Goal: Task Accomplishment & Management: Use online tool/utility

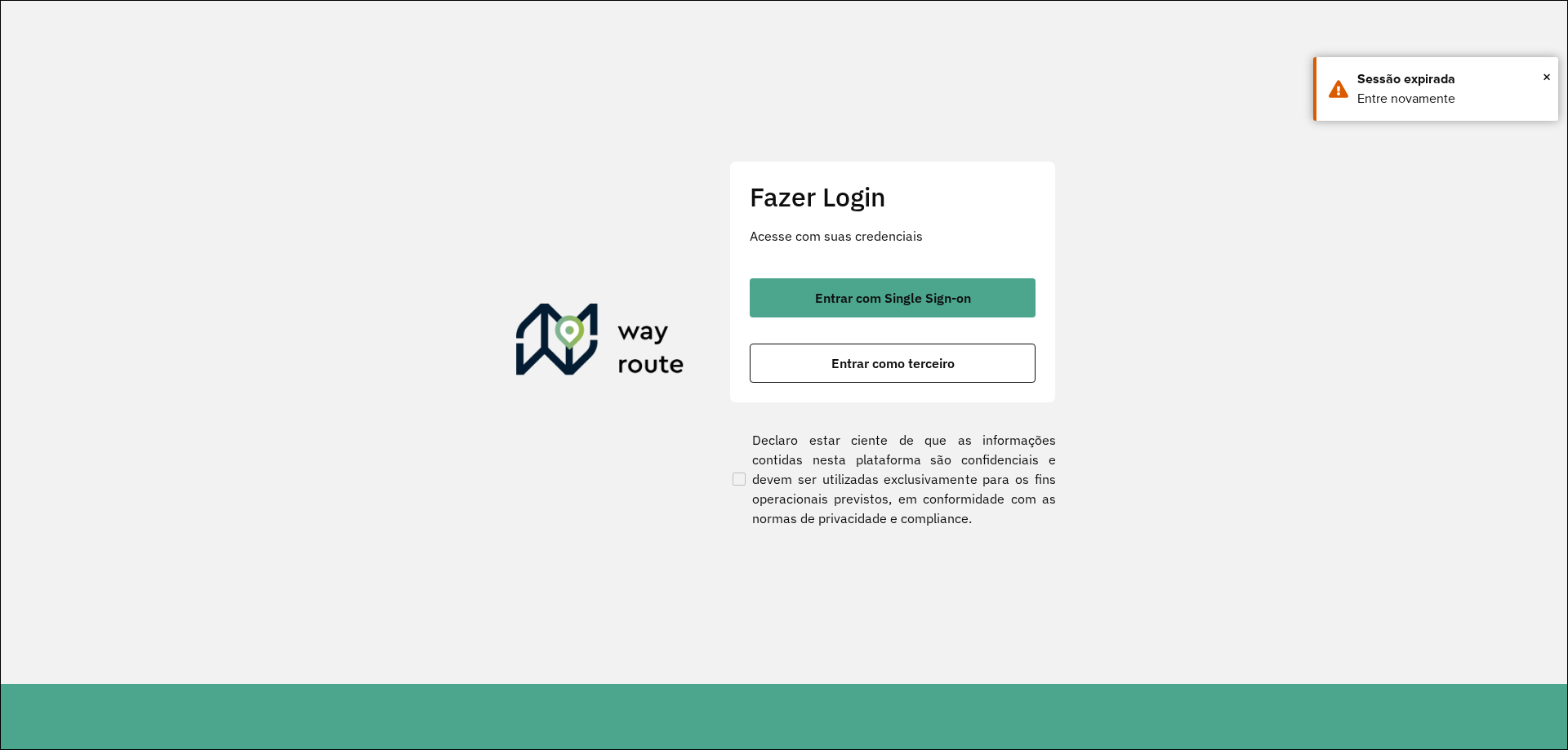
click at [839, 293] on span "Entrar com Single Sign-on" at bounding box center [893, 298] width 156 height 13
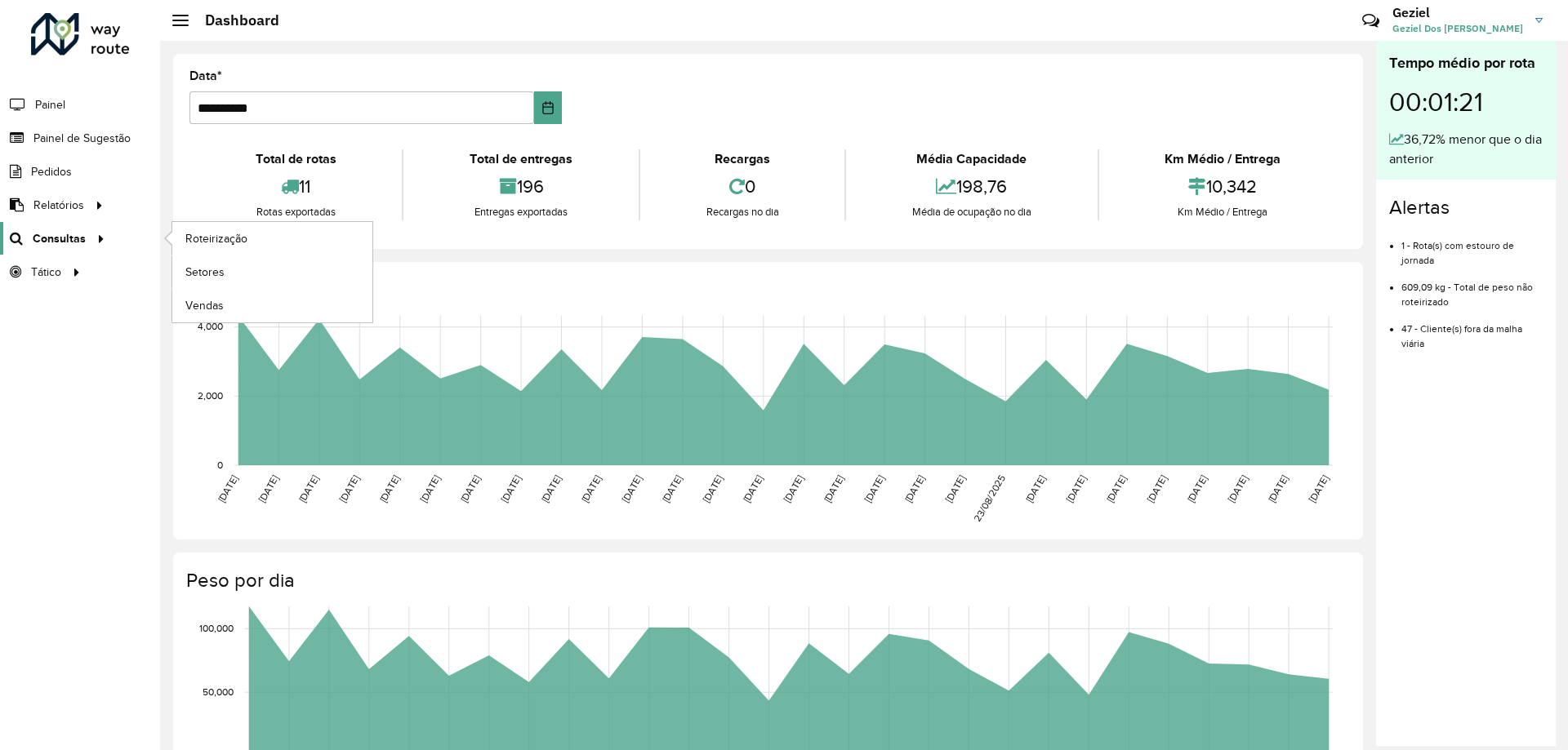
click at [71, 248] on link "Consultas" at bounding box center [55, 238] width 110 height 33
click at [212, 238] on span "Roteirização" at bounding box center [218, 238] width 66 height 17
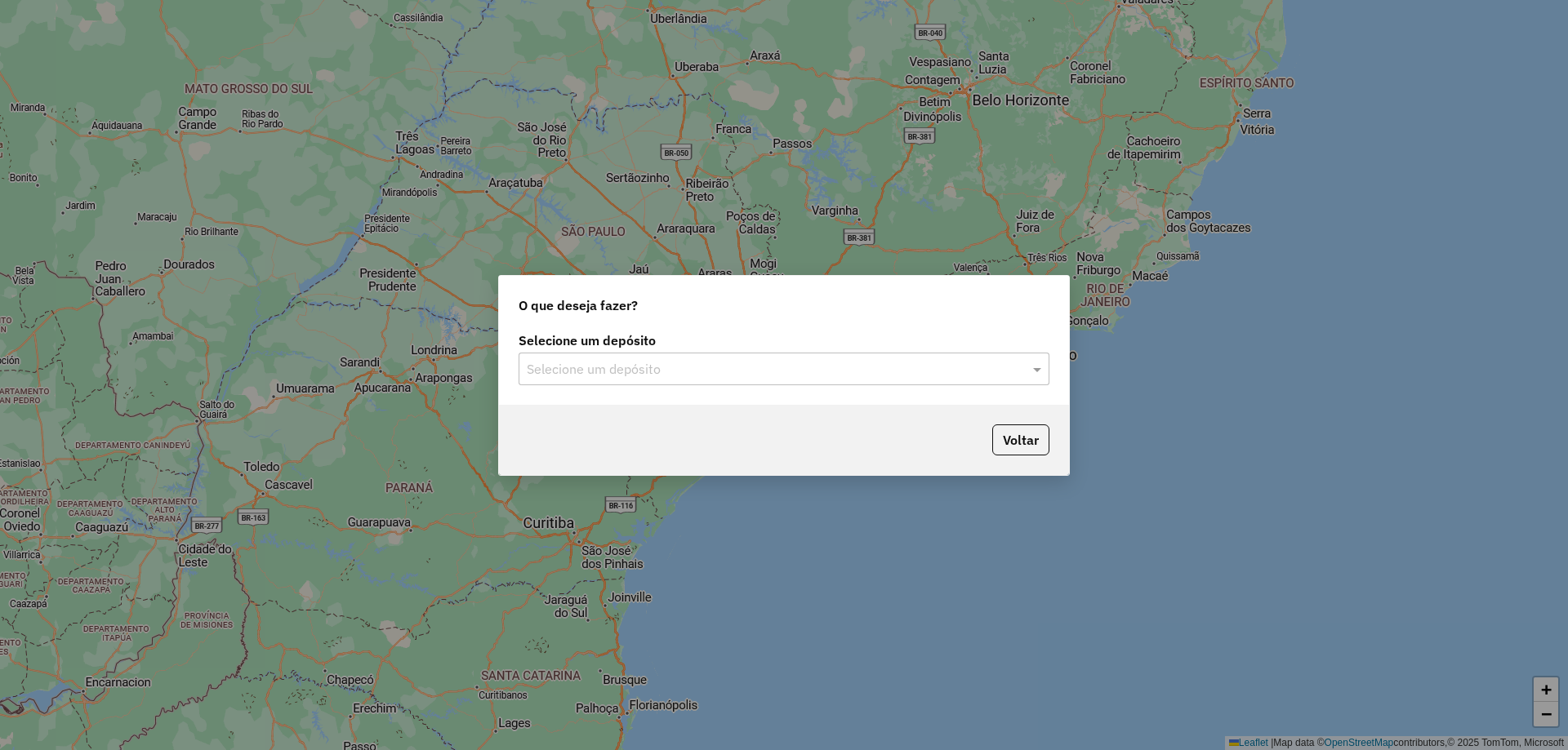
click at [682, 370] on input "text" at bounding box center [767, 369] width 481 height 19
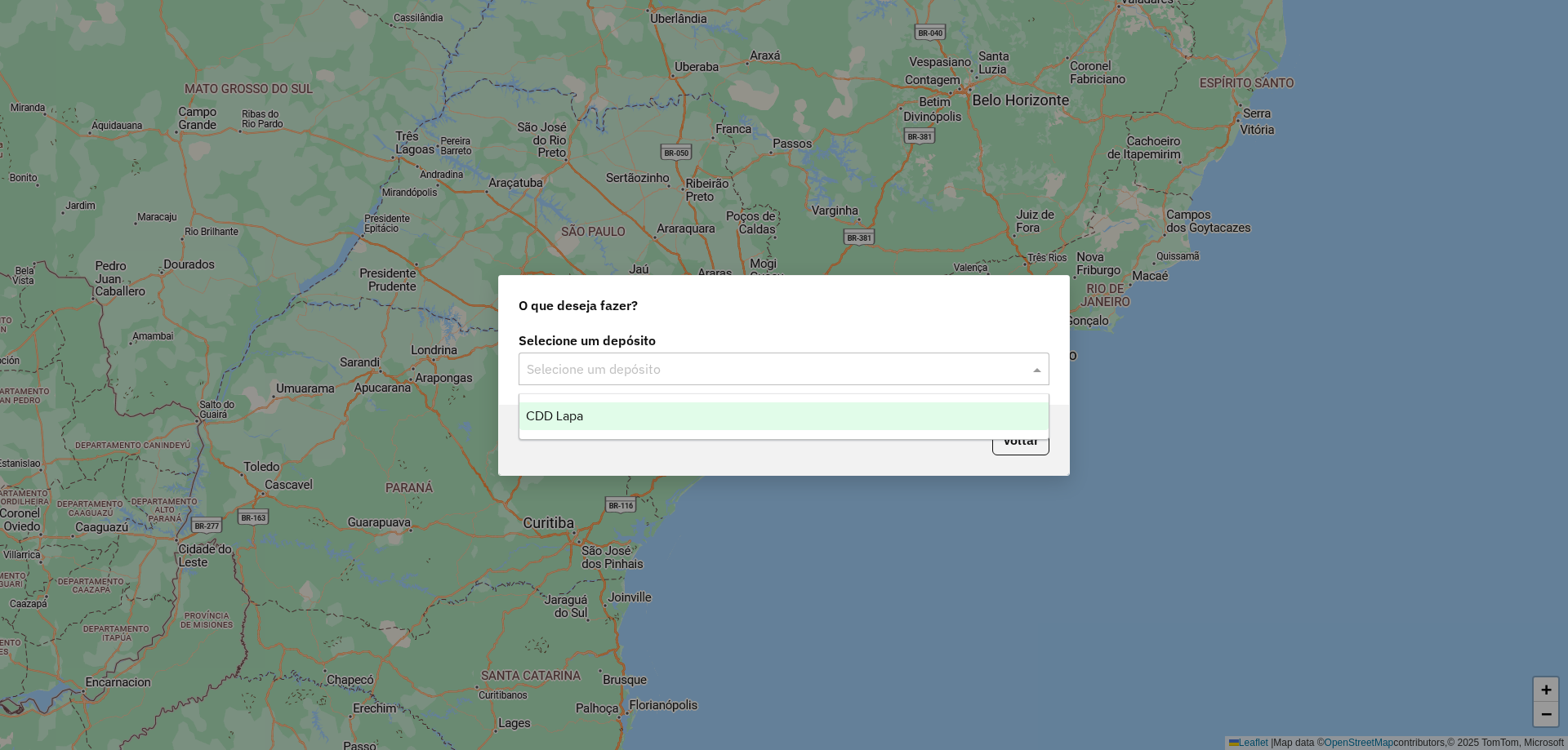
click at [624, 414] on div "CDD Lapa" at bounding box center [783, 416] width 529 height 28
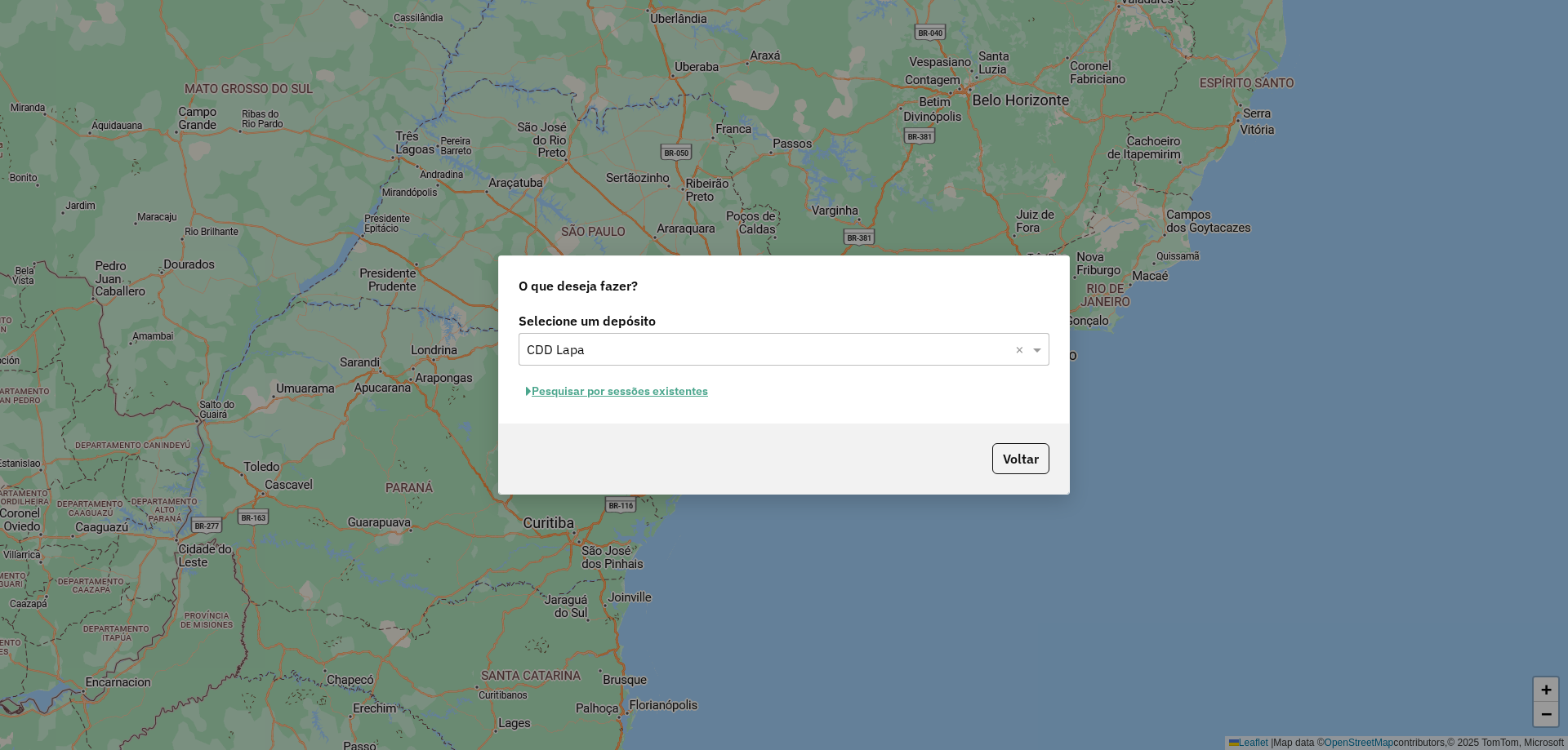
click at [606, 392] on button "Pesquisar por sessões existentes" at bounding box center [616, 392] width 197 height 26
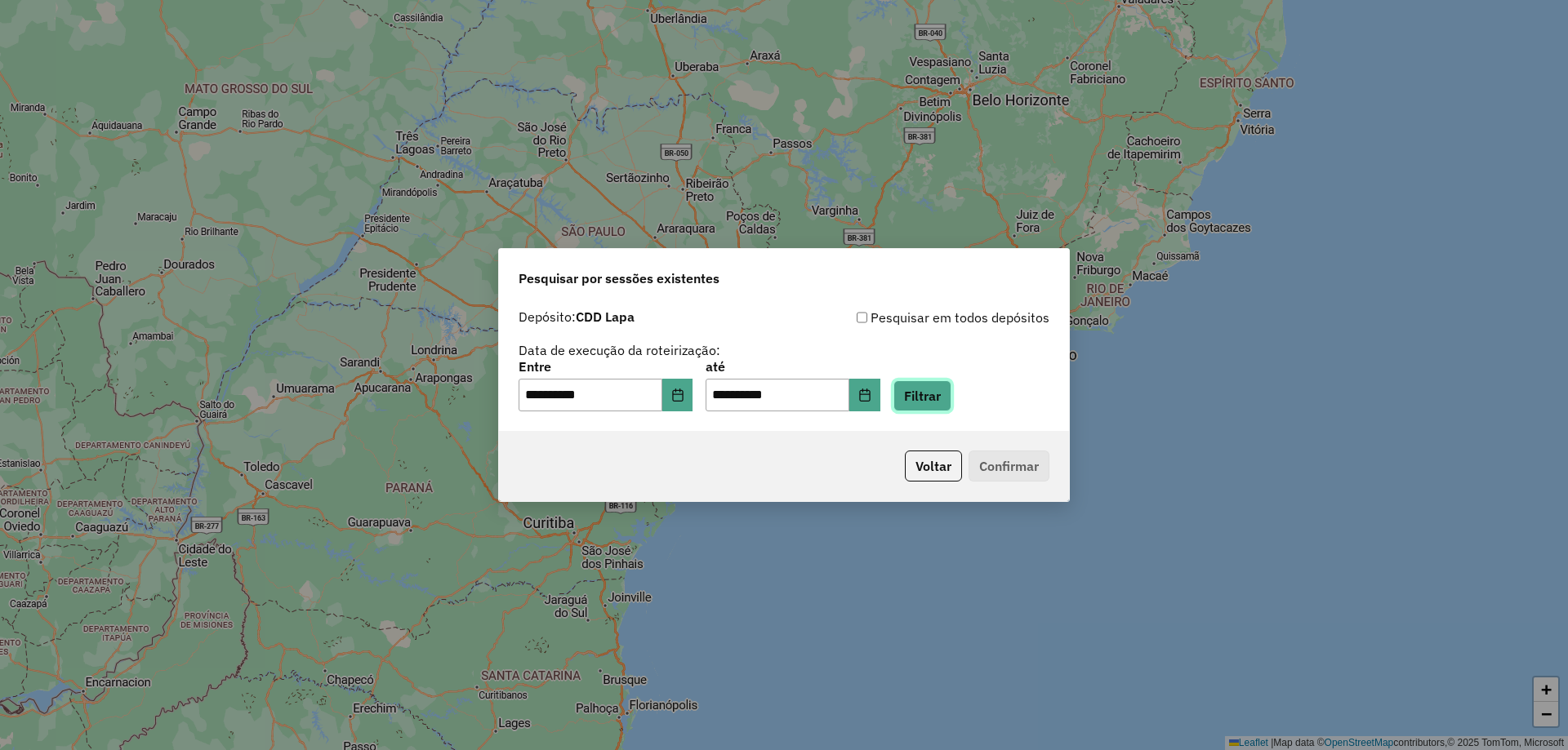
click at [927, 404] on button "Filtrar" at bounding box center [922, 396] width 58 height 31
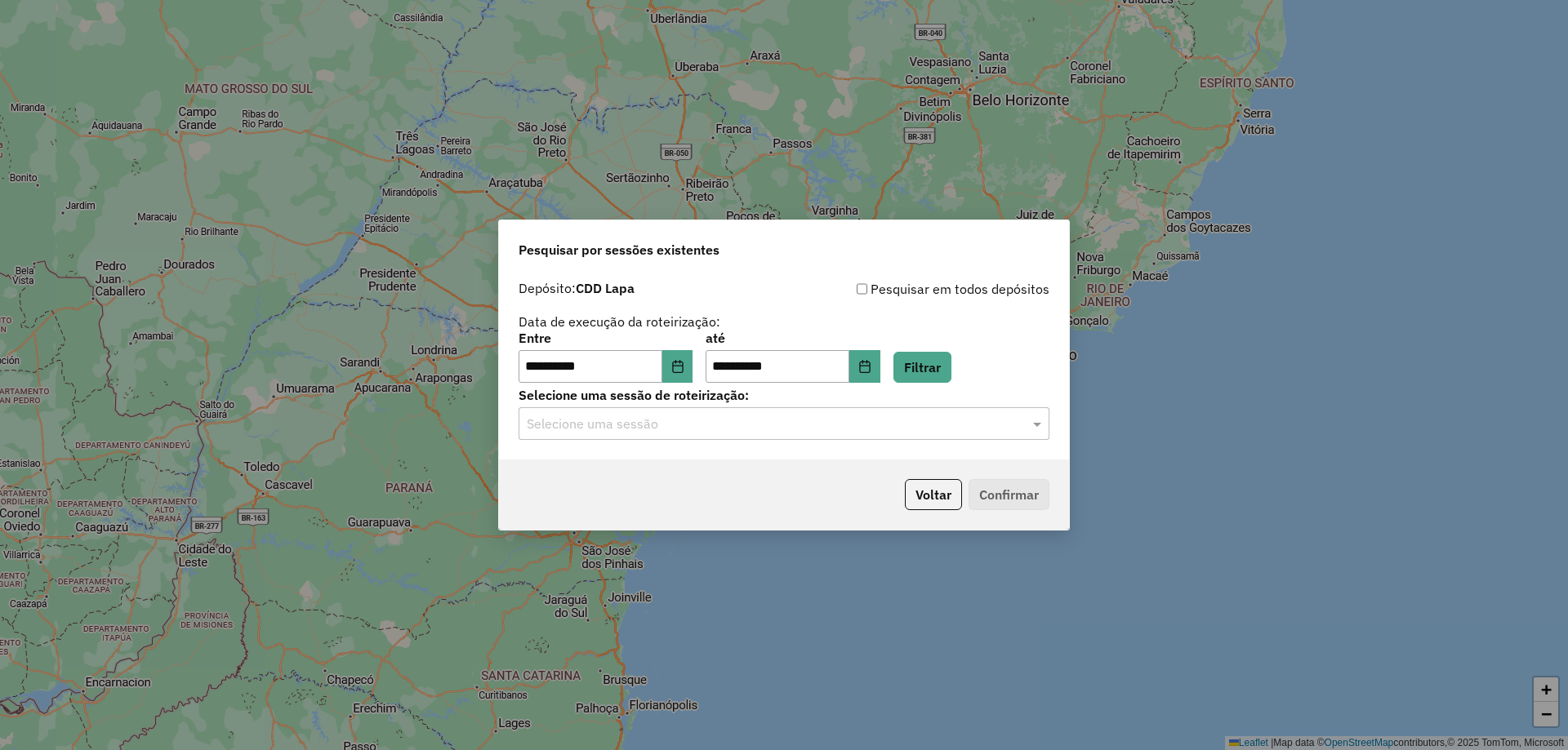
click at [862, 425] on input "text" at bounding box center [767, 424] width 481 height 19
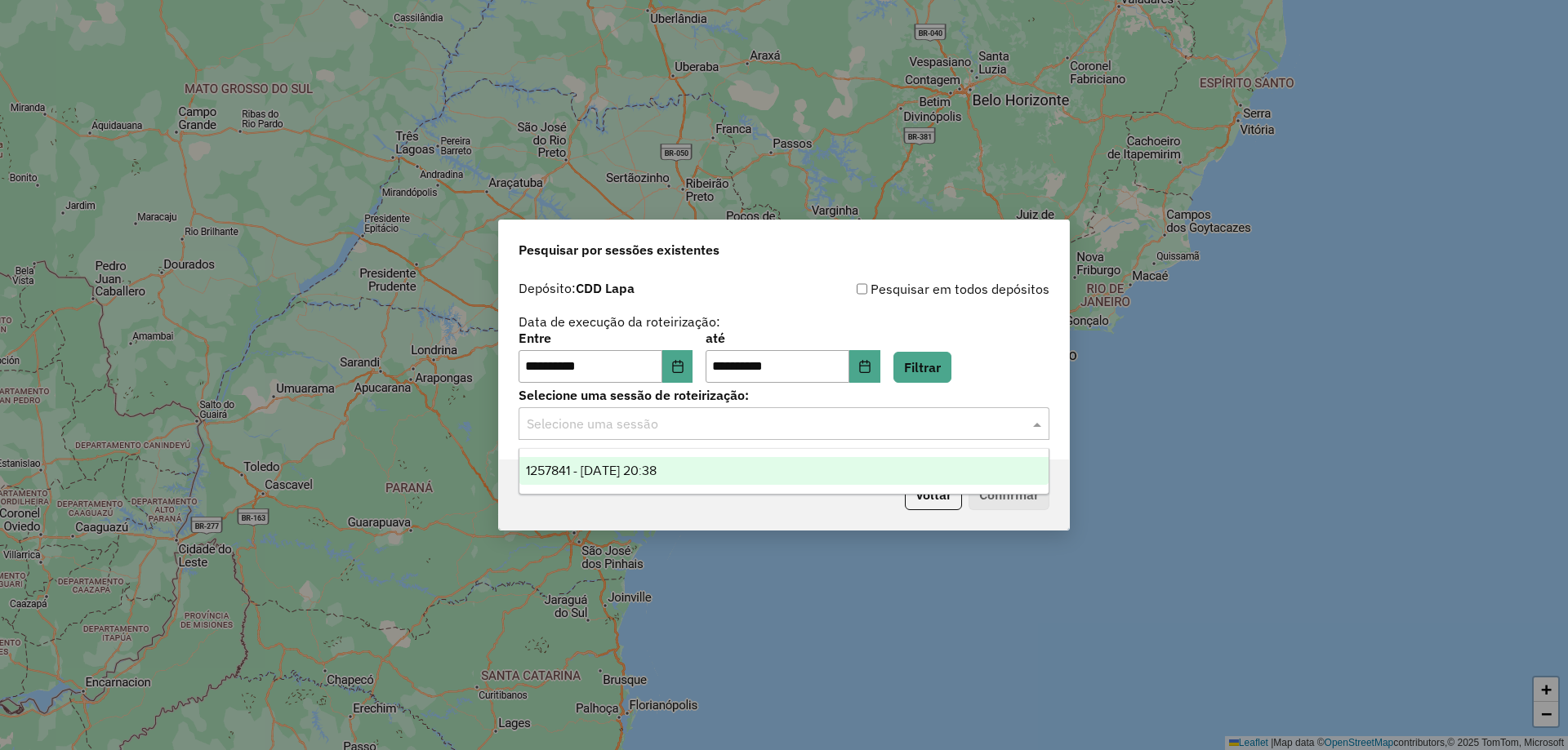
click at [635, 466] on span "1257841 - 02/09/2025 20:38" at bounding box center [591, 470] width 130 height 14
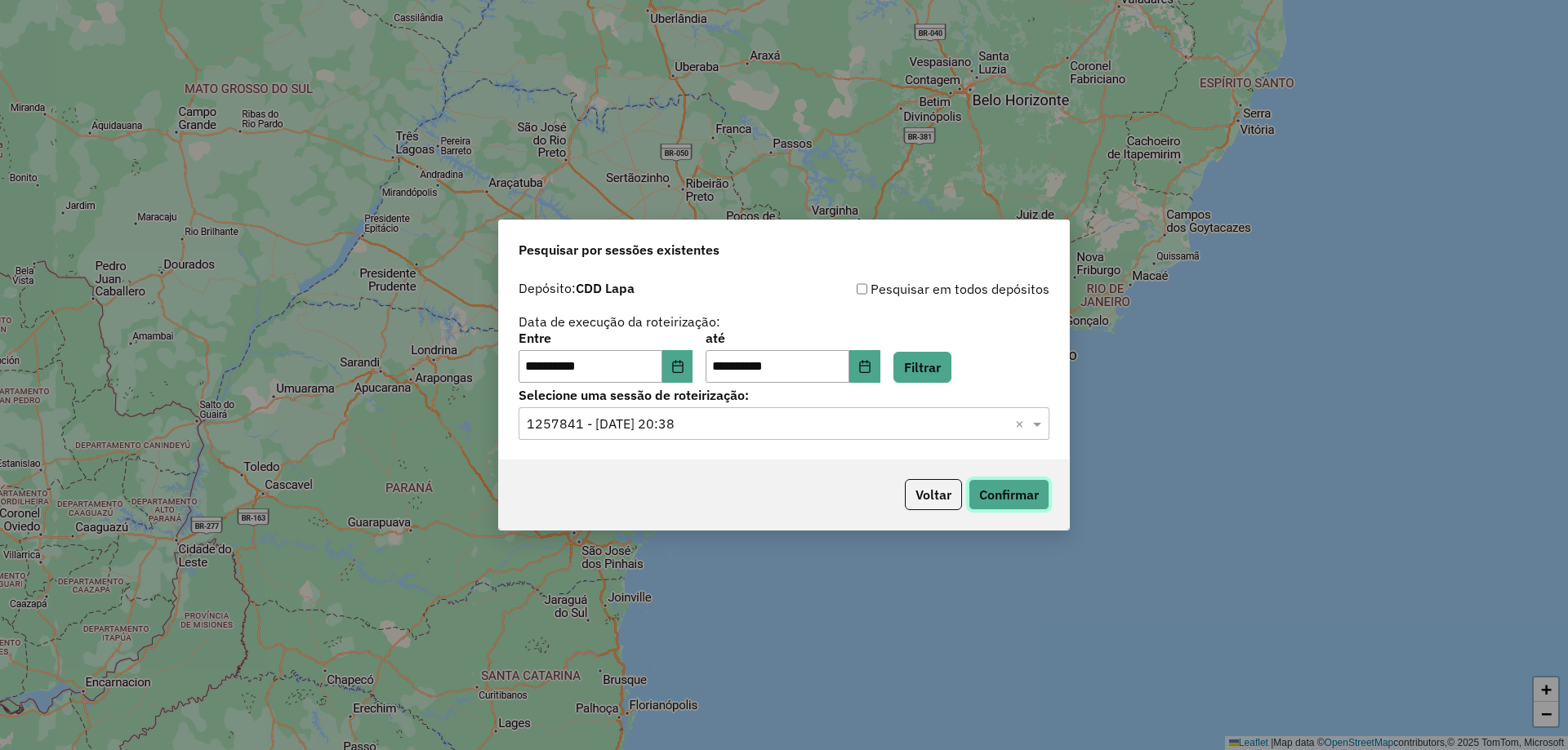
click at [1011, 481] on button "Confirmar" at bounding box center [1009, 495] width 81 height 31
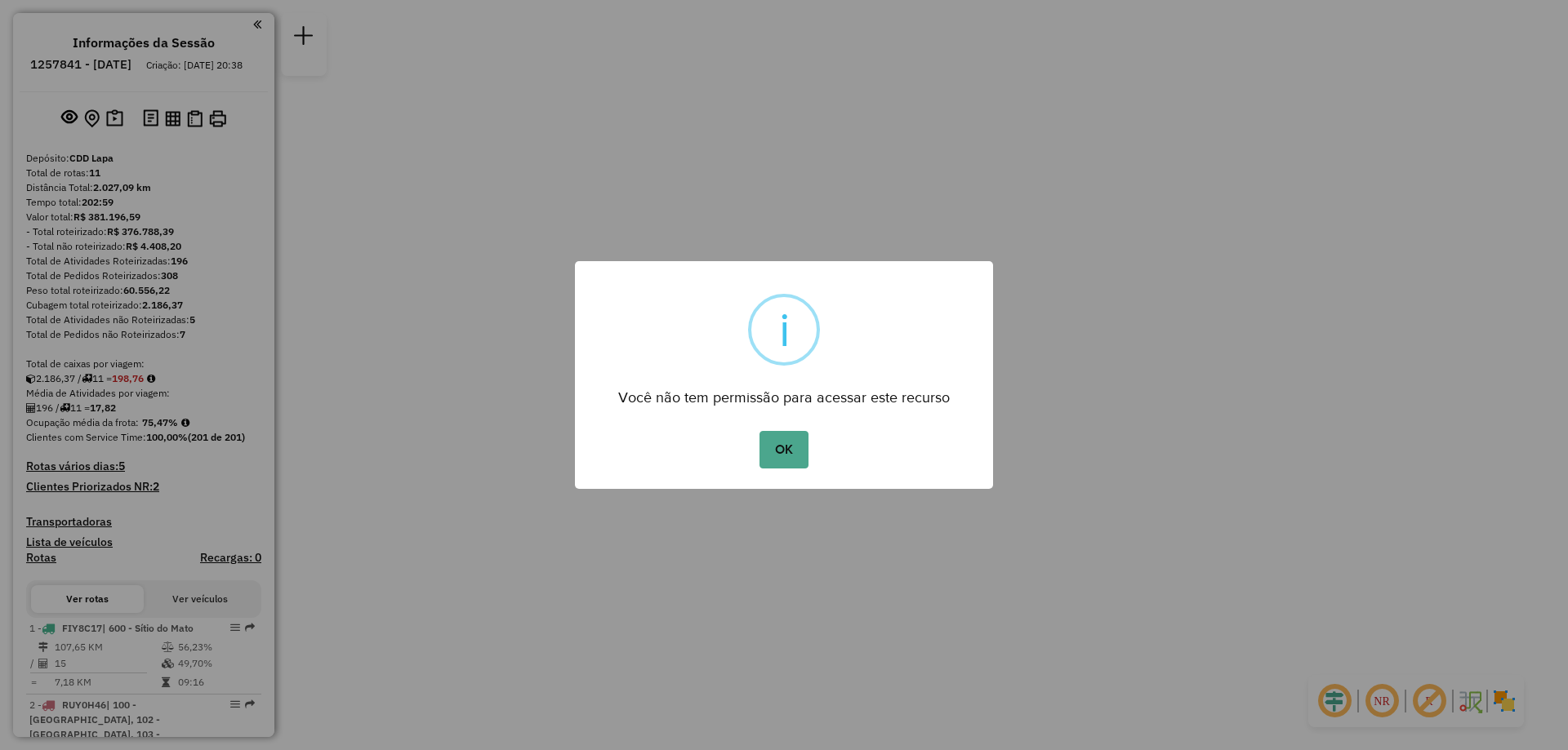
drag, startPoint x: 788, startPoint y: 447, endPoint x: 651, endPoint y: 422, distance: 139.3
click at [787, 447] on button "OK" at bounding box center [783, 449] width 49 height 38
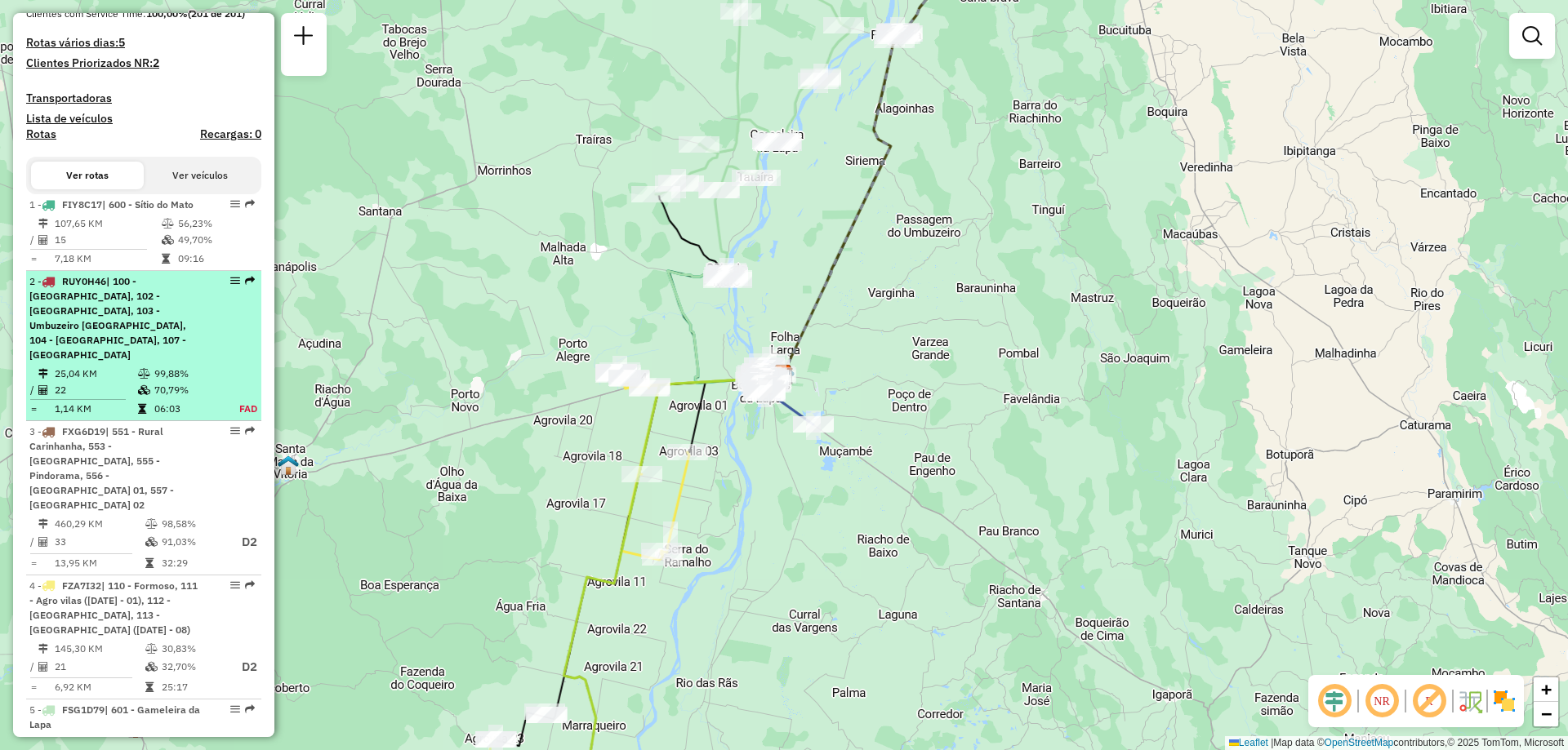
scroll to position [97, 0]
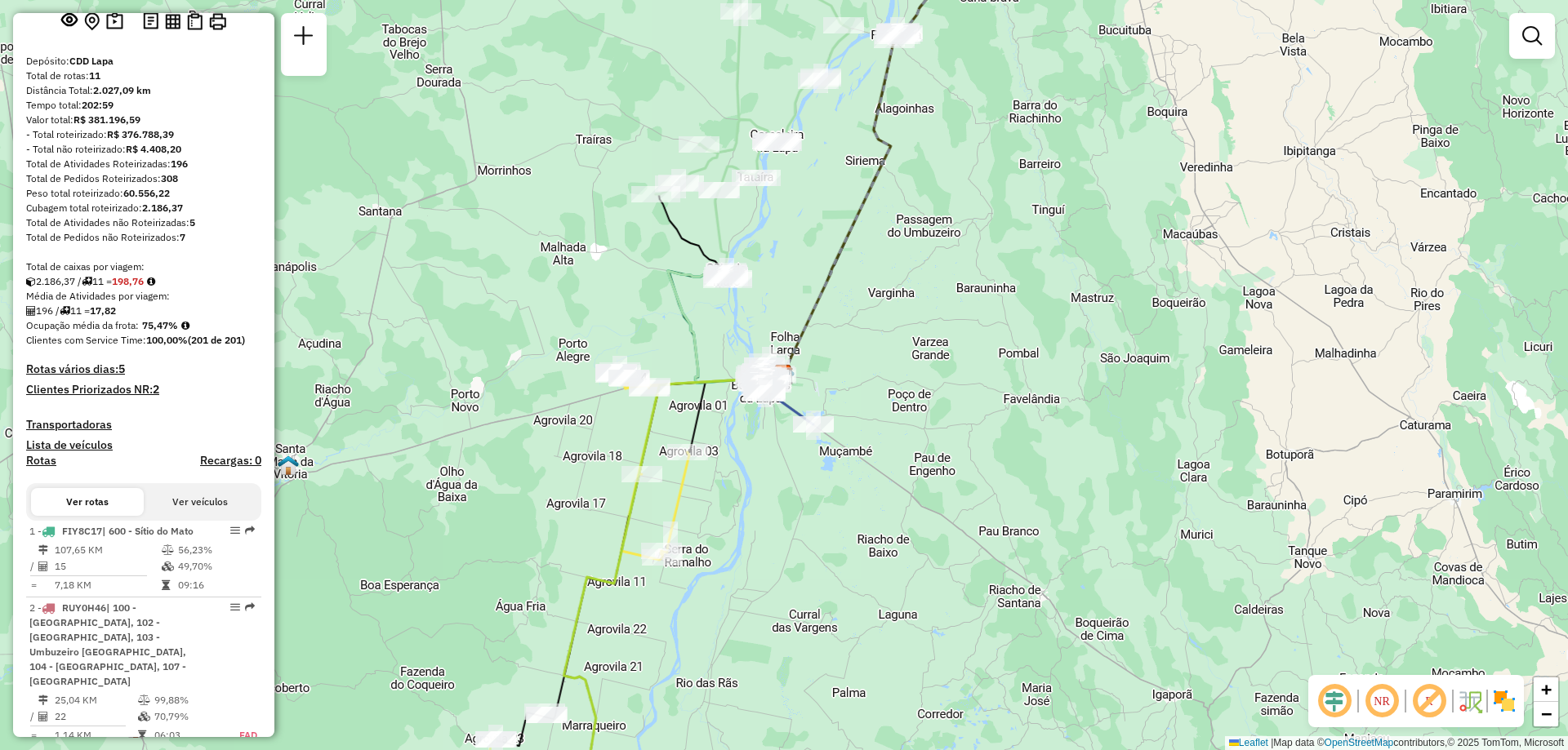
click at [159, 503] on button "Ver veículos" at bounding box center [200, 502] width 113 height 28
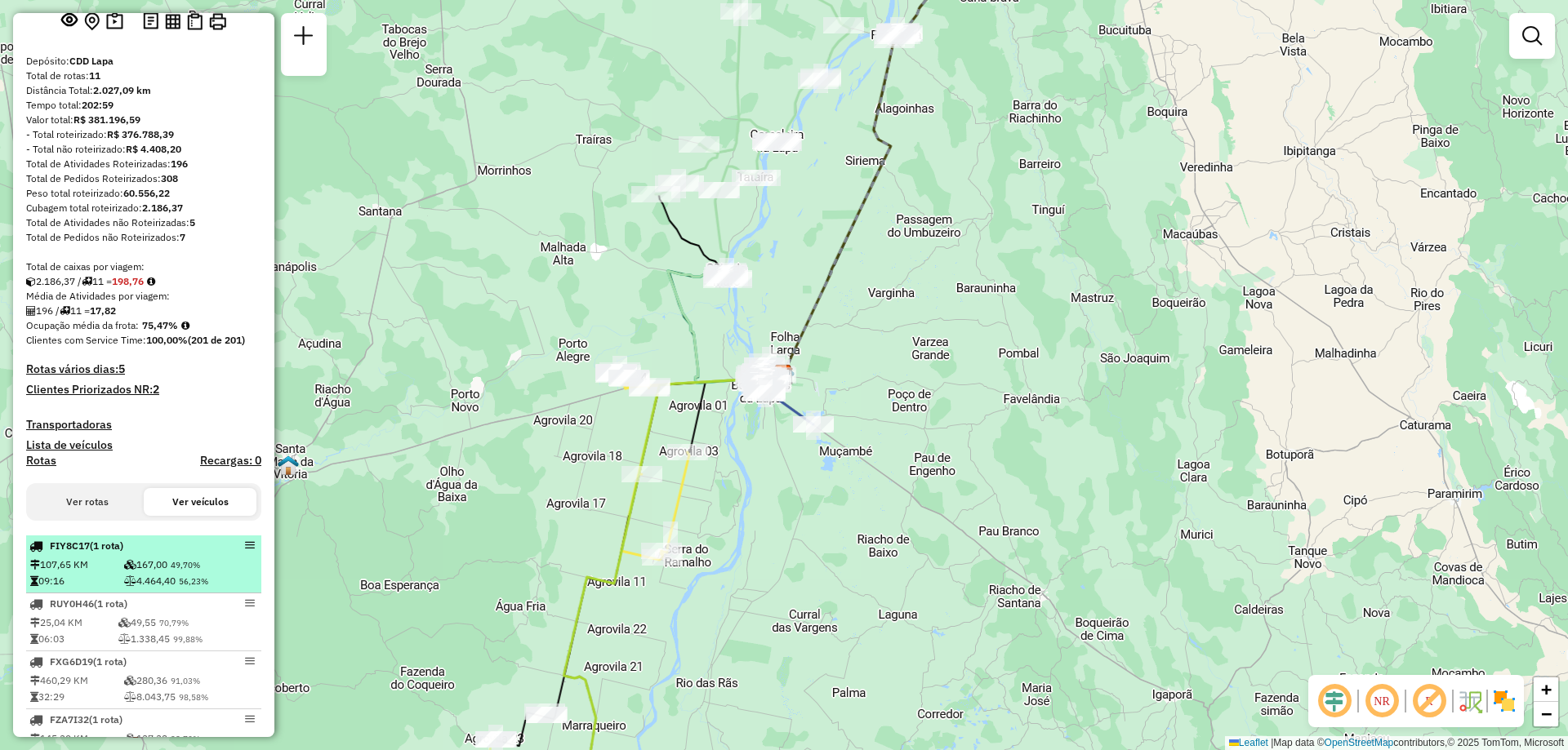
click at [152, 550] on li "FIY8C17 (1 Rota) 107,65 KM 167,00 49,70% 09:16 4.464,40 56,23%" at bounding box center [143, 564] width 235 height 58
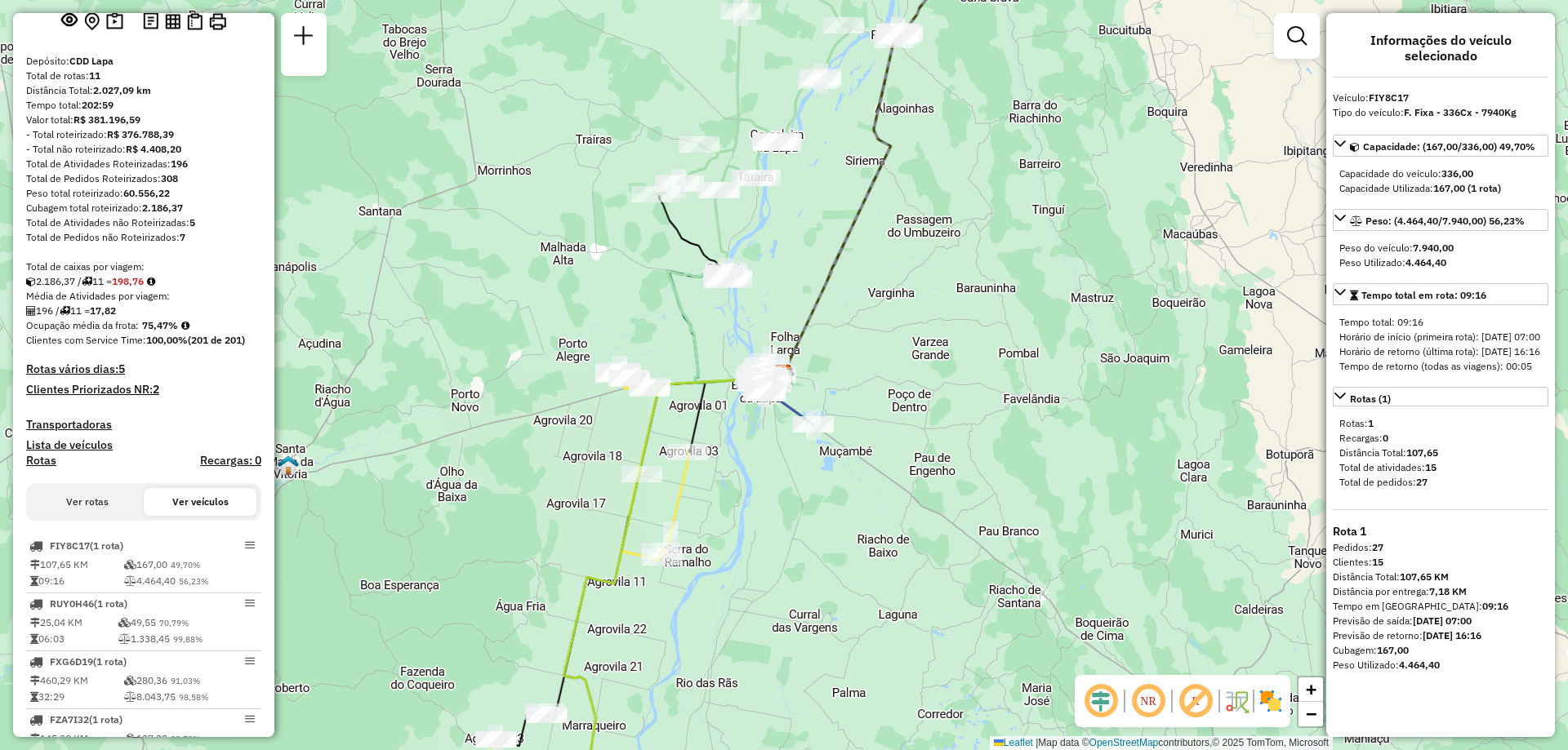
scroll to position [260, 0]
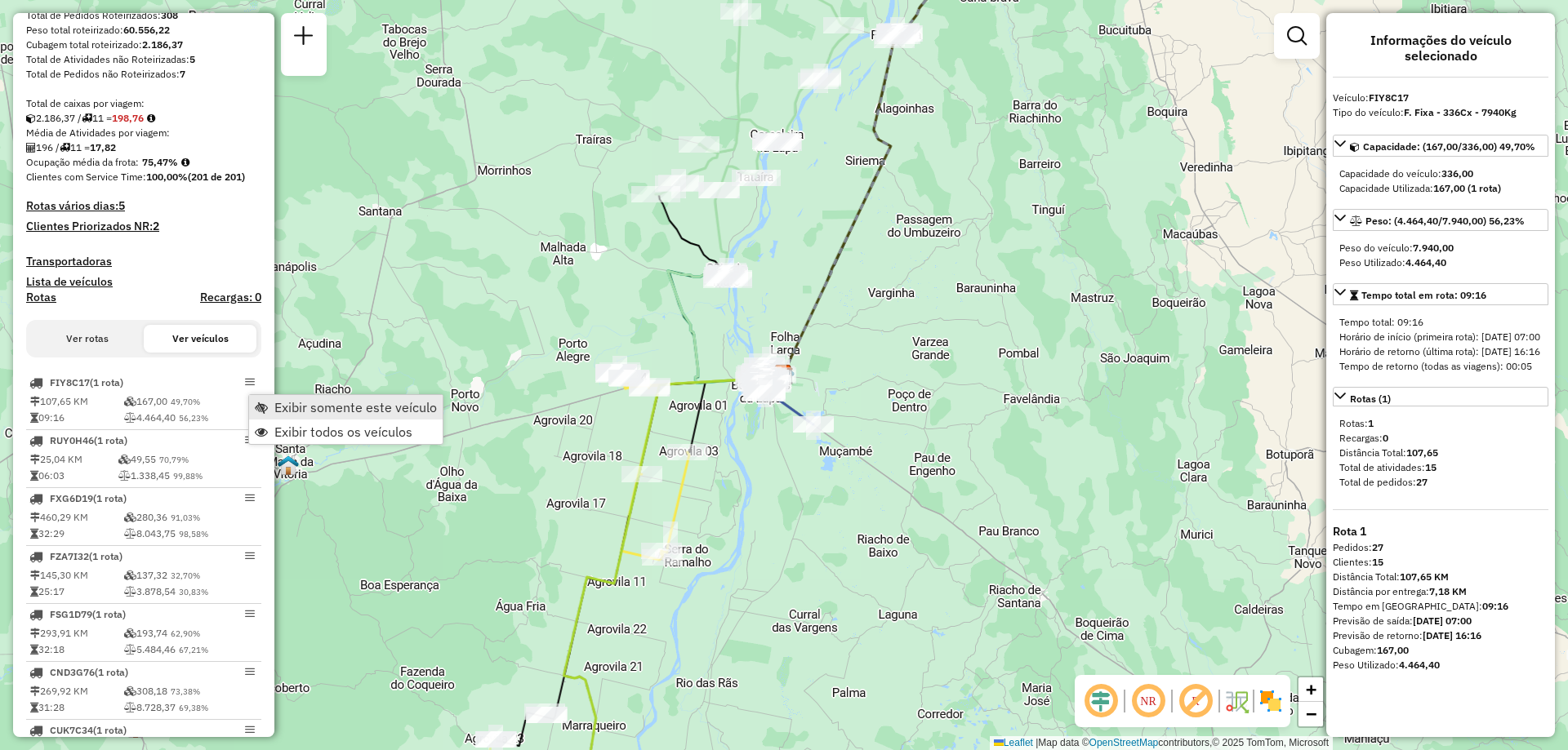
click at [277, 410] on span "Exibir somente este veículo" at bounding box center [355, 407] width 162 height 13
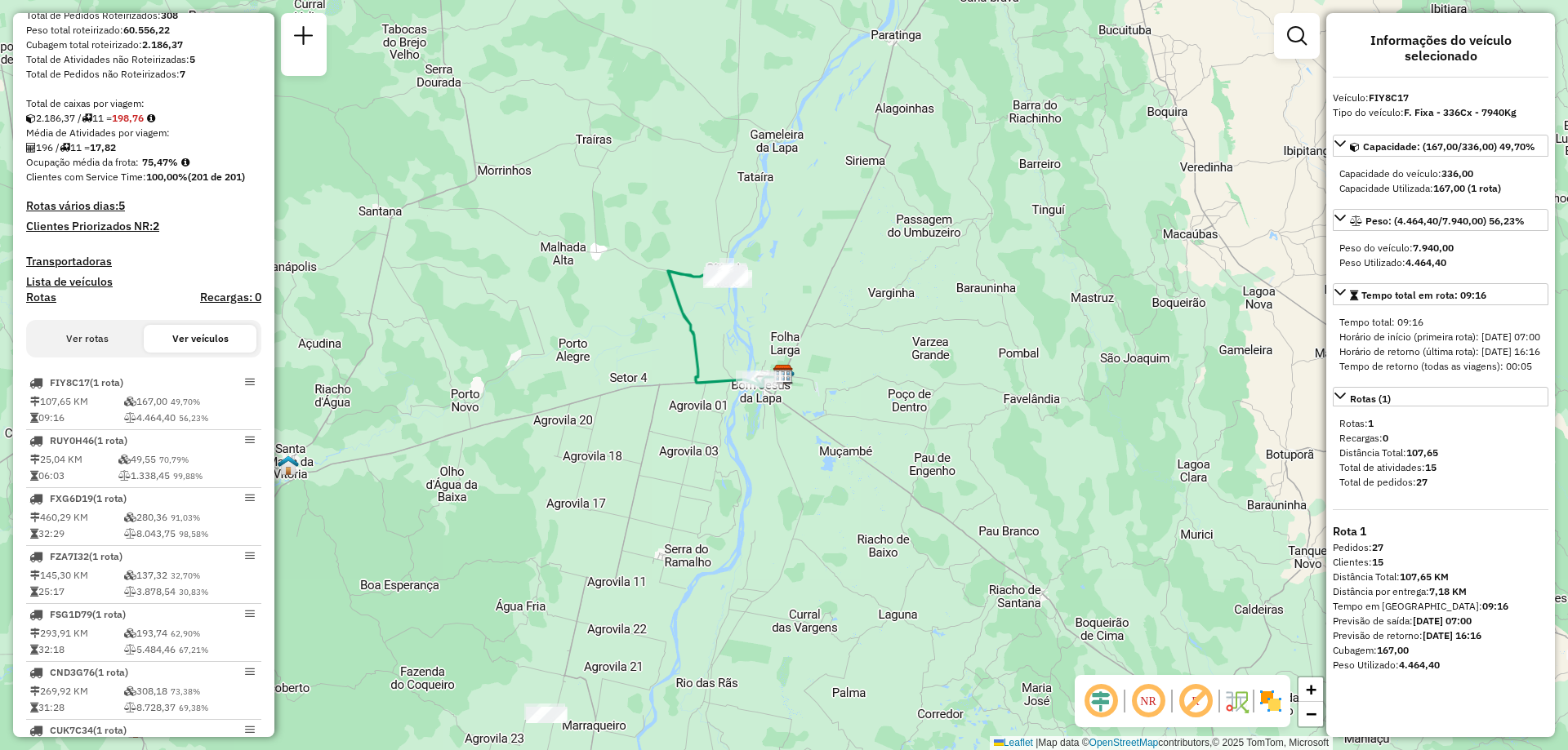
click at [1167, 705] on div "NR R" at bounding box center [1182, 700] width 215 height 52
click at [1145, 691] on em at bounding box center [1148, 701] width 39 height 39
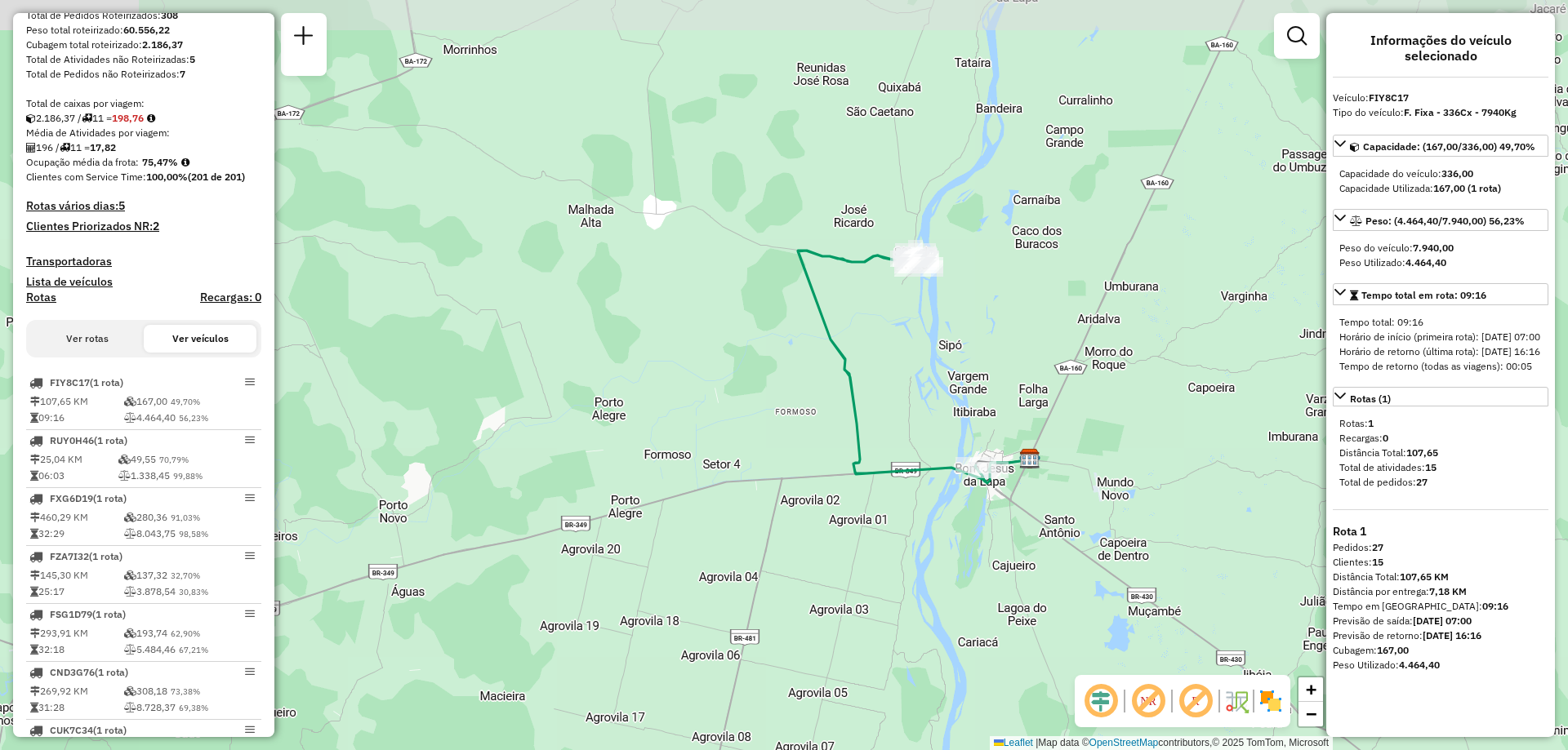
drag, startPoint x: 975, startPoint y: 103, endPoint x: 967, endPoint y: 125, distance: 23.4
click at [967, 125] on div "Janela de atendimento Grade de atendimento Capacidade Transportadoras Veículos …" at bounding box center [784, 375] width 1568 height 750
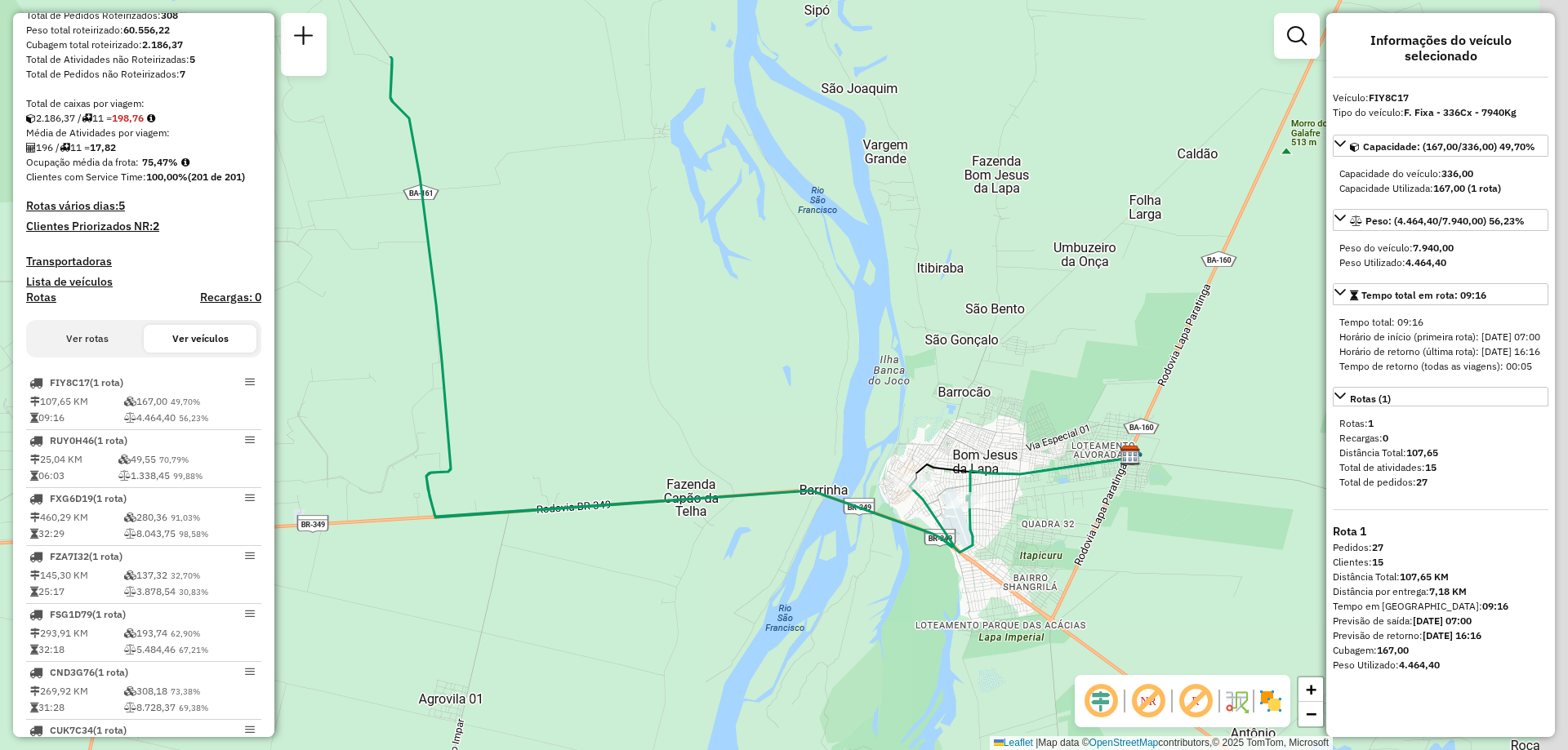
drag, startPoint x: 1049, startPoint y: 436, endPoint x: 872, endPoint y: 560, distance: 216.1
click at [872, 560] on div "Janela de atendimento Grade de atendimento Capacidade Transportadoras Veículos …" at bounding box center [784, 375] width 1568 height 750
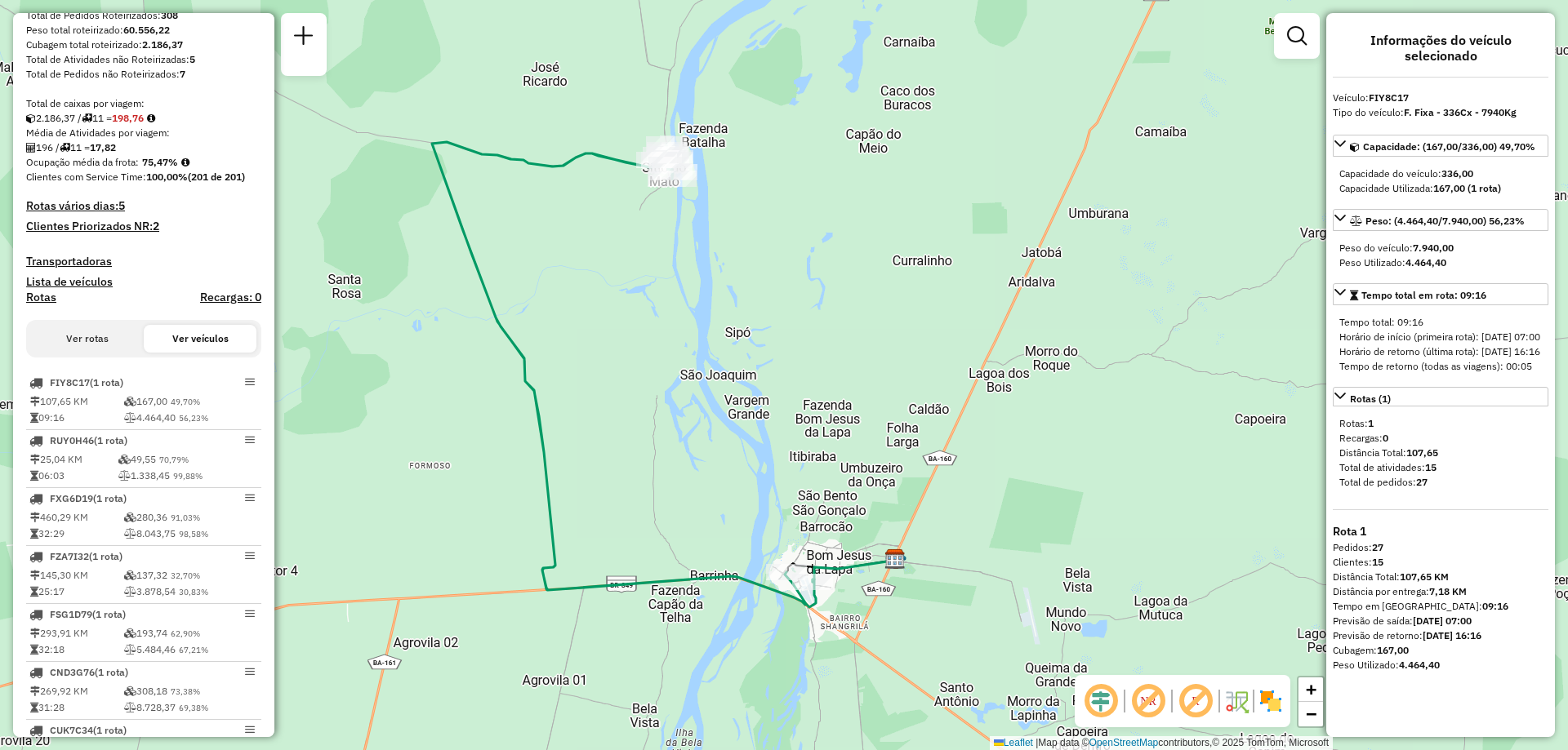
drag, startPoint x: 813, startPoint y: 218, endPoint x: 718, endPoint y: 348, distance: 161.0
click at [718, 348] on div "Janela de atendimento Grade de atendimento Capacidade Transportadoras Veículos …" at bounding box center [784, 375] width 1568 height 750
